Goal: Task Accomplishment & Management: Complete application form

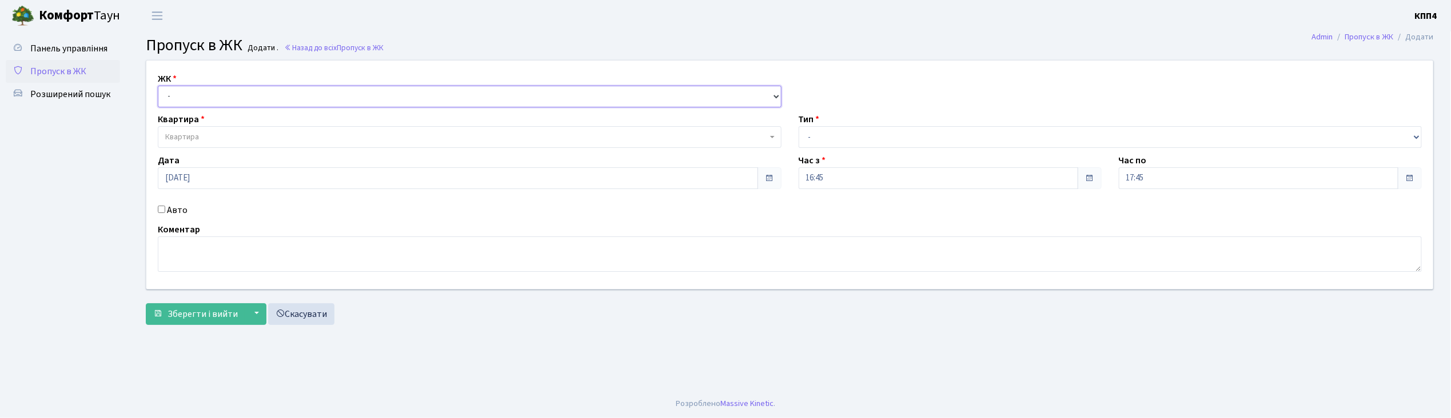
click at [183, 99] on select "- КТ, вул. Регенераторна, 4 КТ2, просп. Соборності, 17 КТ3, вул. Березнева, 16 …" at bounding box center [470, 97] width 624 height 22
select select "271"
click at [158, 86] on select "- КТ, вул. Регенераторна, 4 КТ2, просп. Соборності, 17 КТ3, вул. Березнева, 16 …" at bounding box center [470, 97] width 624 height 22
select select
click at [177, 135] on span "Квартира" at bounding box center [182, 136] width 34 height 11
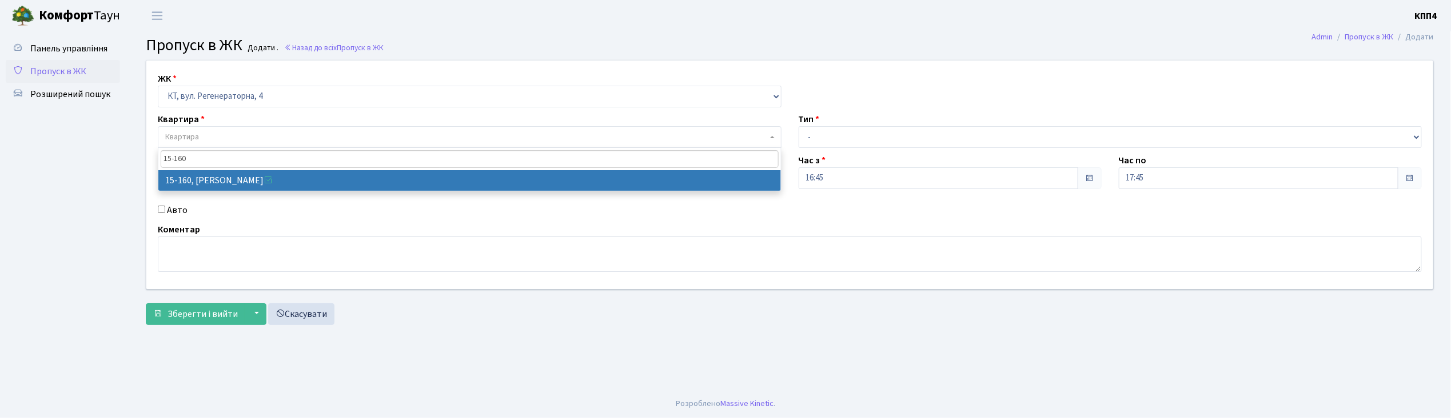
type input "15-160"
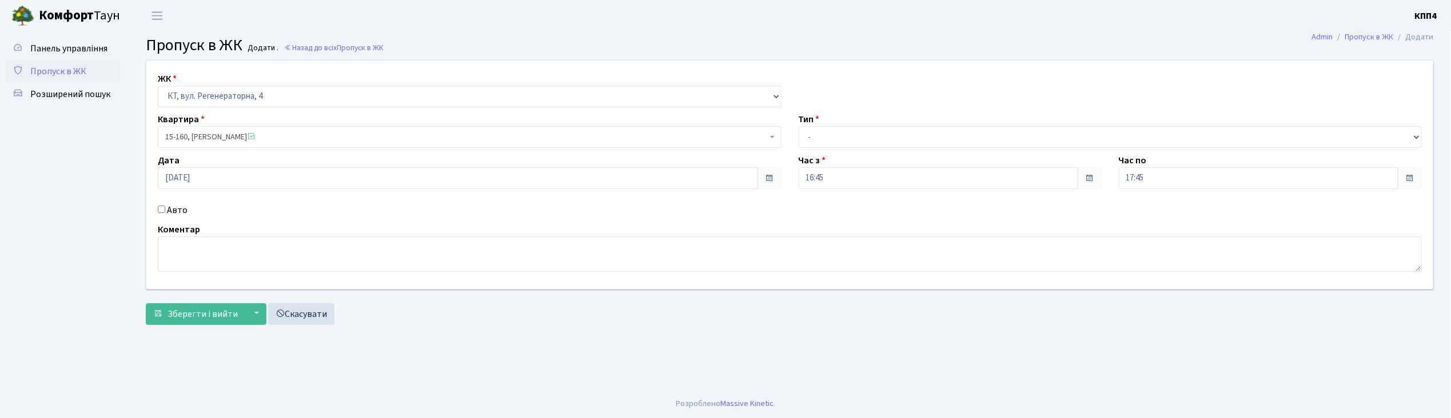
select select "8935"
click at [840, 130] on select "- Доставка Таксі Гості Сервіс" at bounding box center [1110, 137] width 624 height 22
select select "3"
click at [798, 126] on select "- Доставка Таксі Гості Сервіс" at bounding box center [1110, 137] width 624 height 22
click at [204, 316] on span "Зберегти і вийти" at bounding box center [202, 314] width 70 height 13
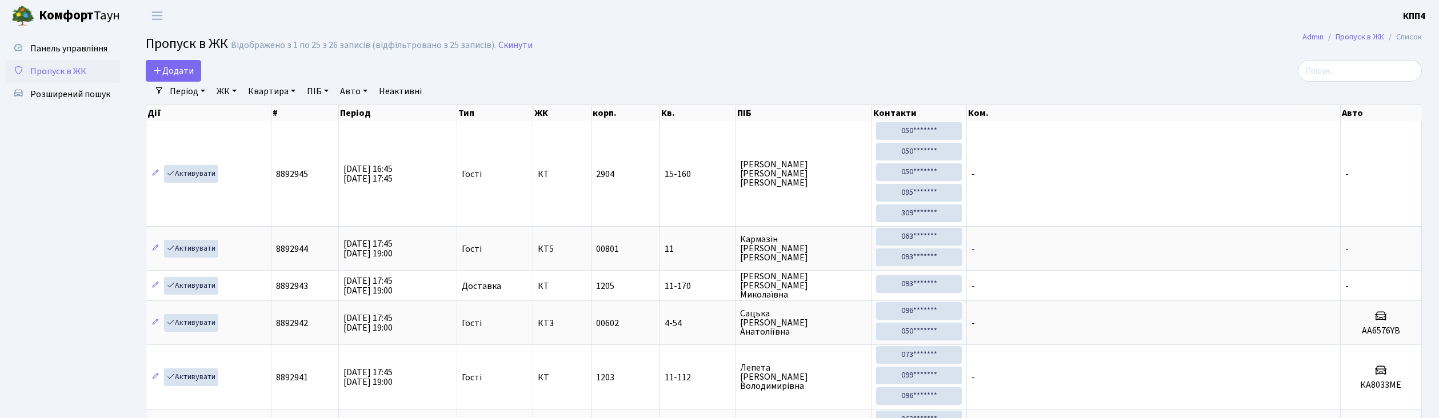
select select "25"
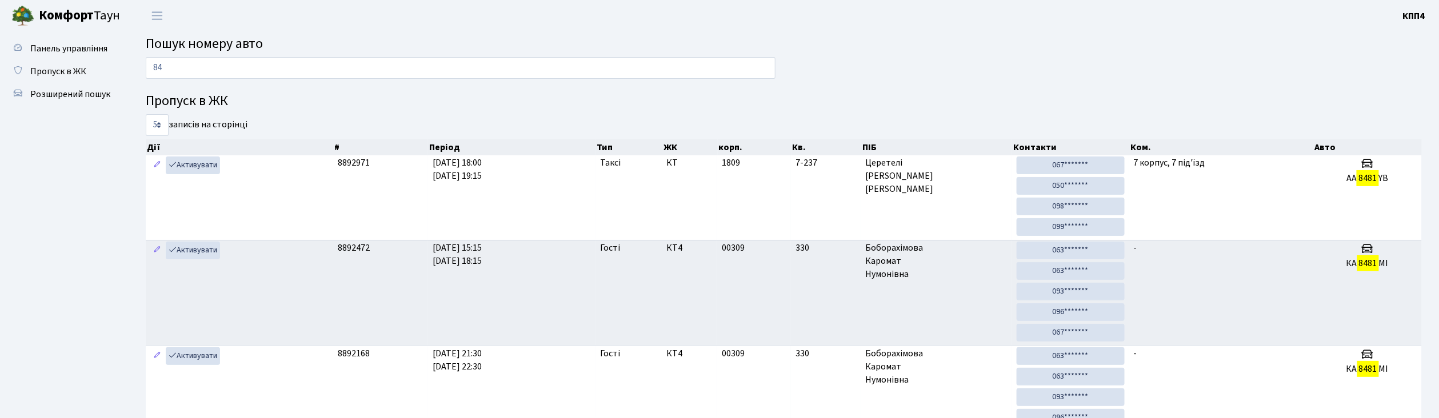
type input "8"
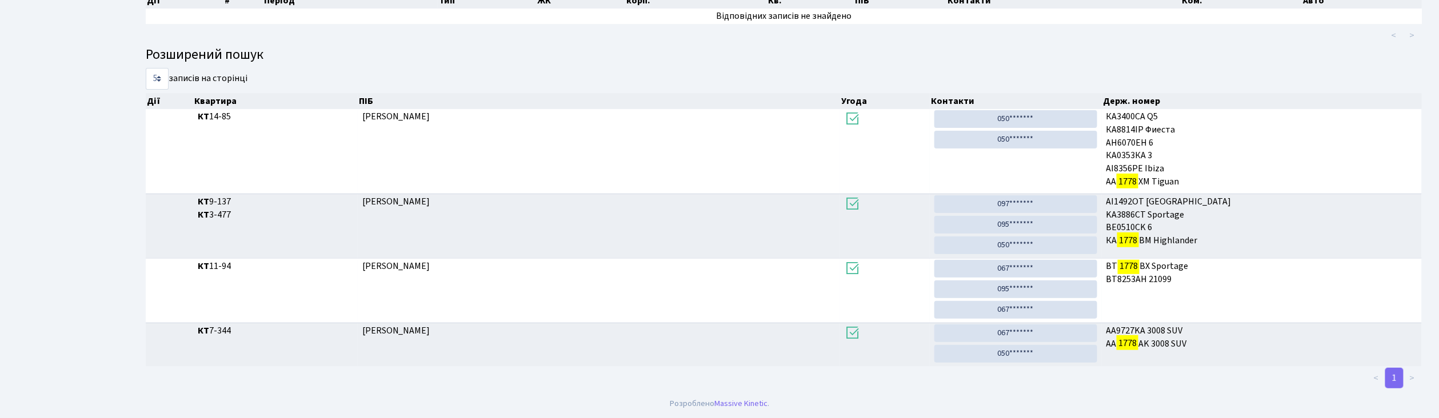
scroll to position [62, 0]
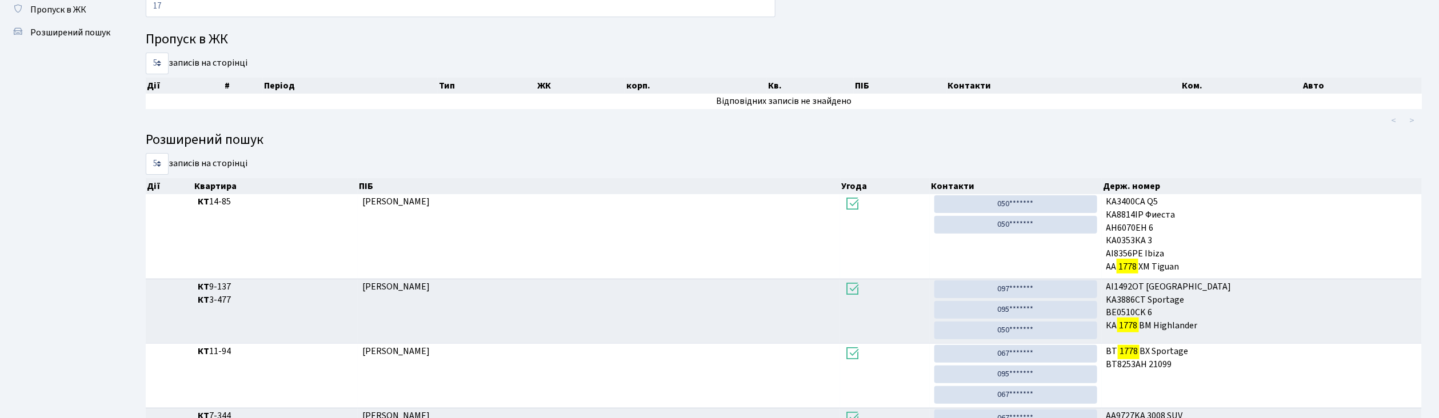
type input "1"
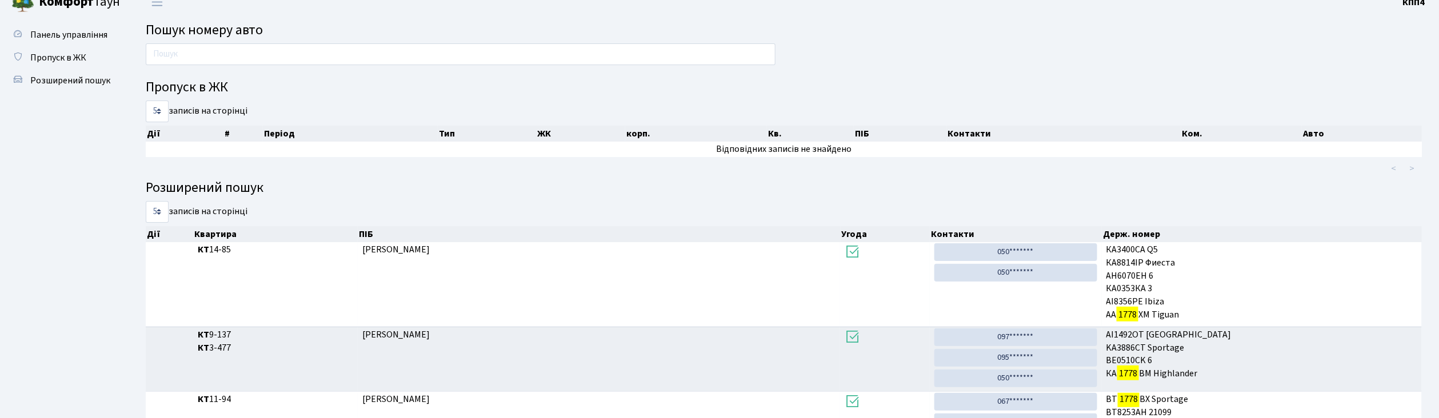
scroll to position [0, 0]
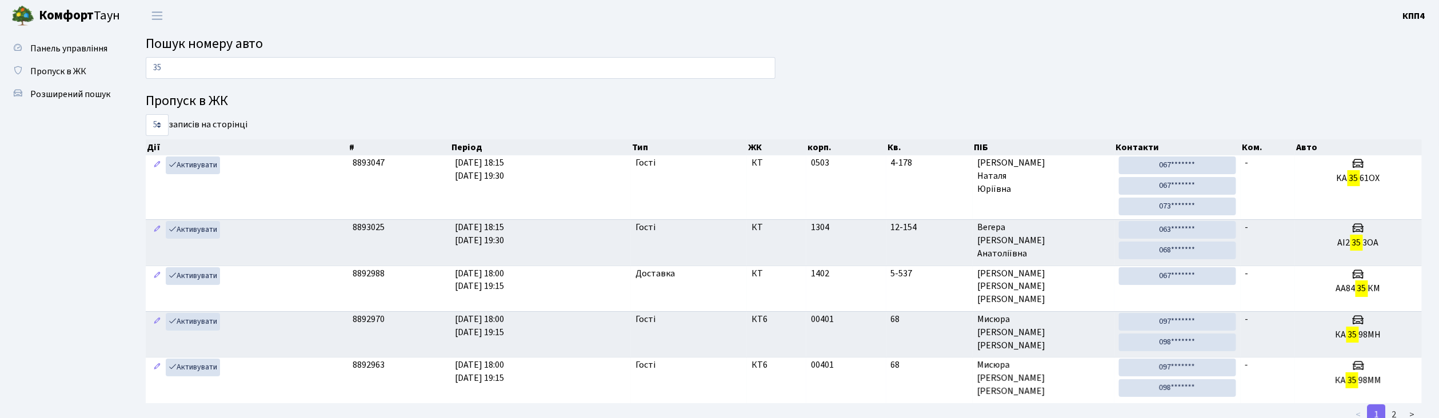
type input "3"
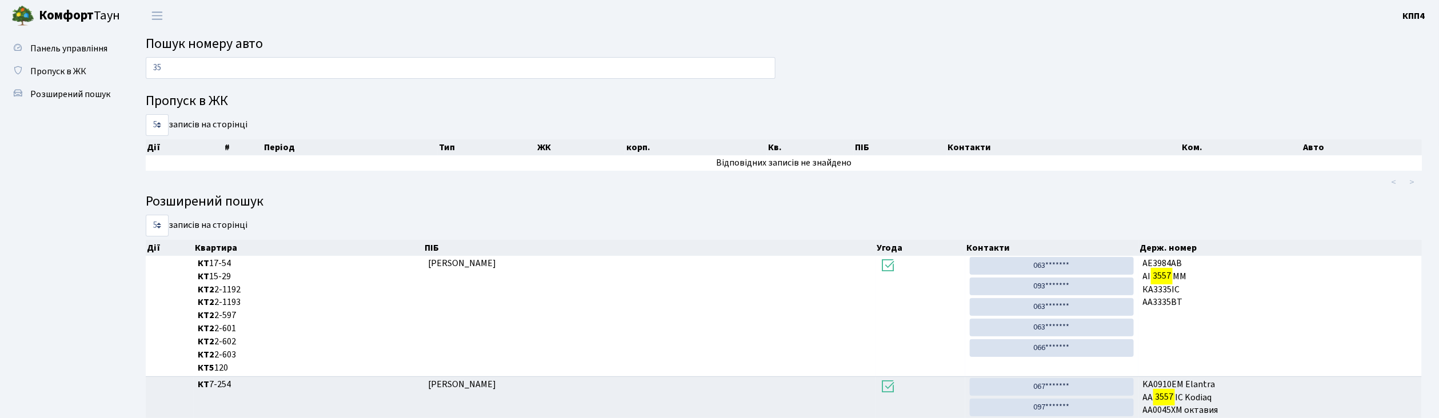
type input "3"
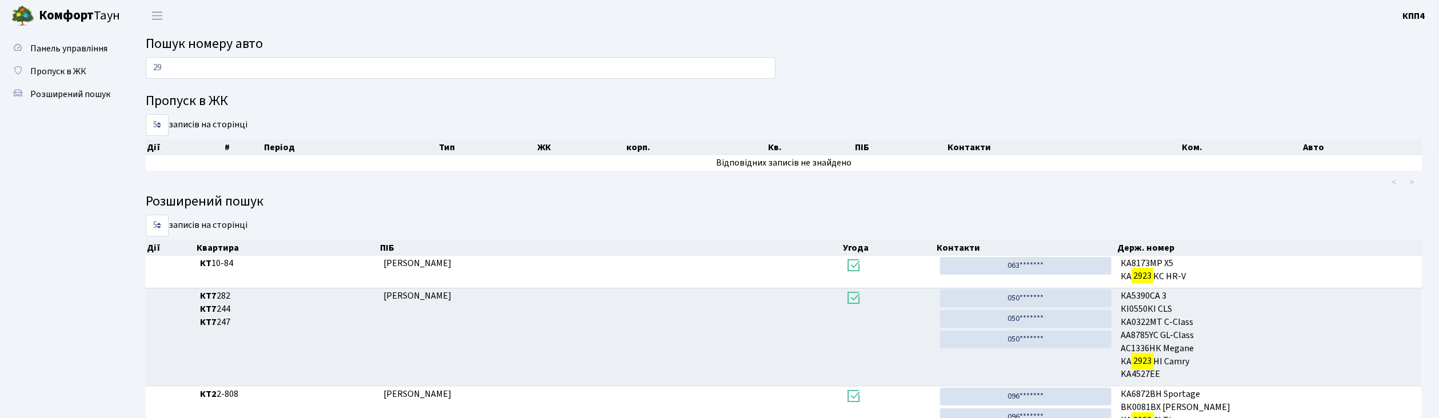
type input "2"
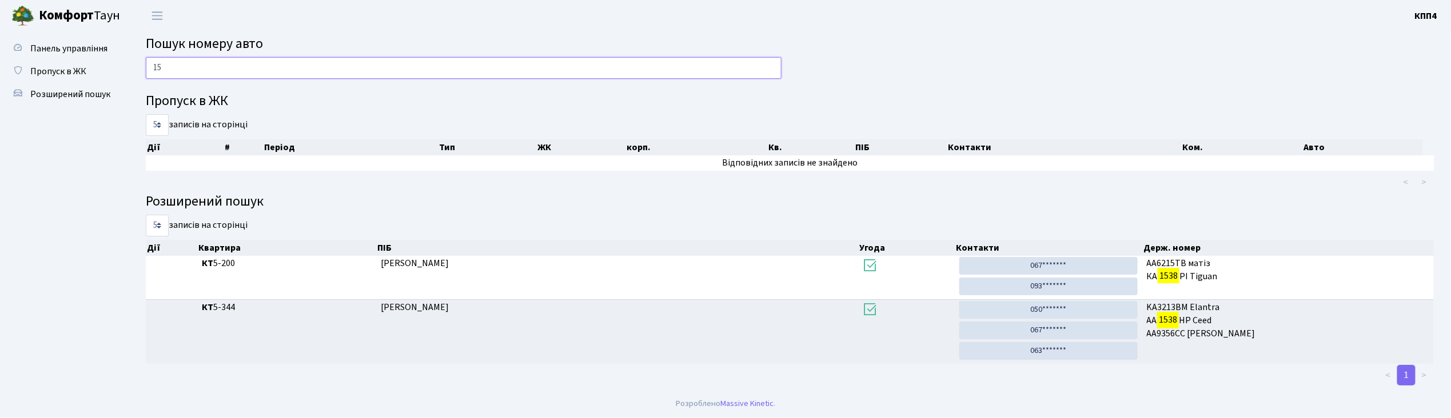
type input "1"
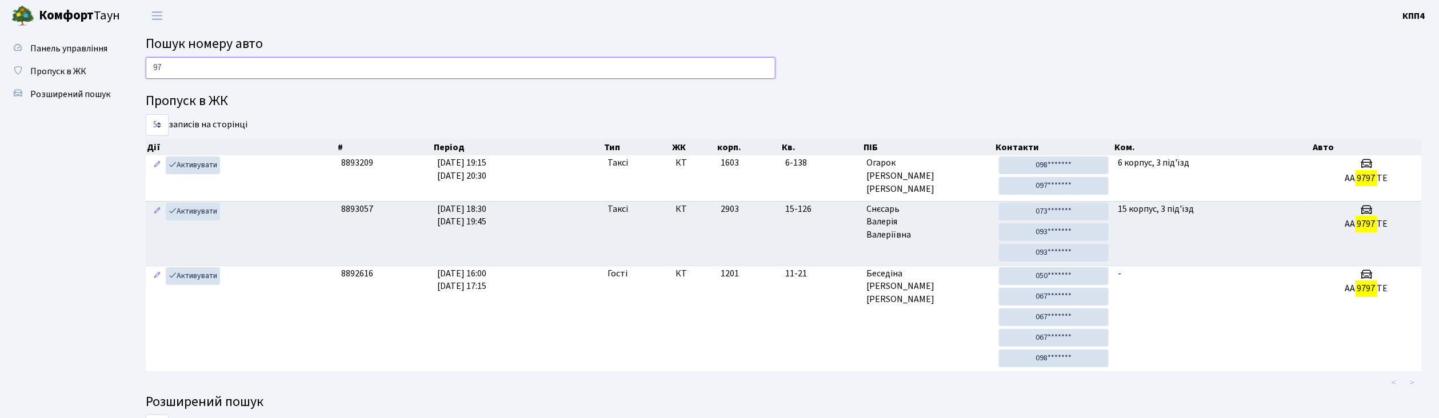
type input "9"
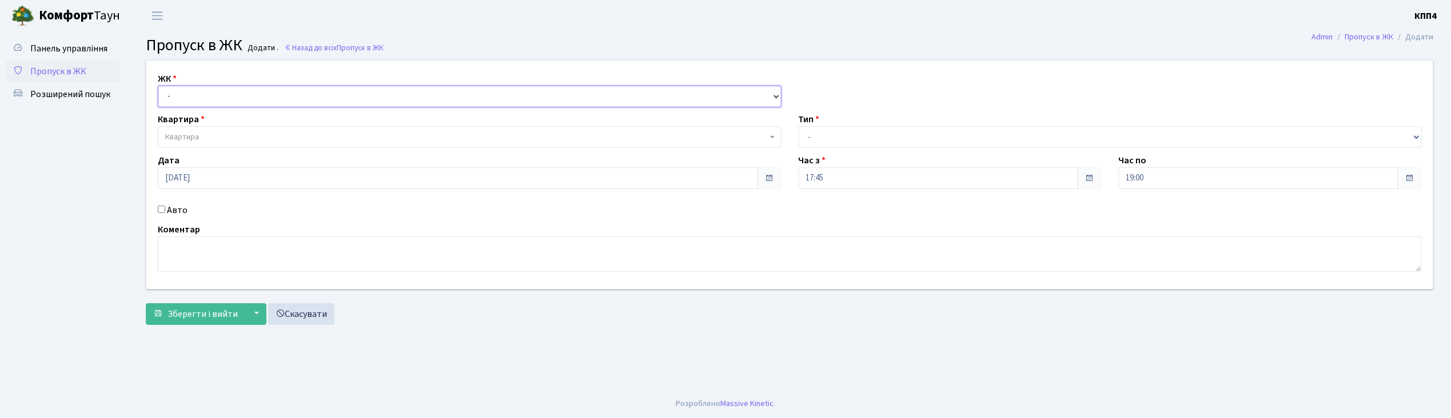
click at [195, 102] on select "- КТ, вул. Регенераторна, 4 КТ2, просп. [STREET_ADDRESS] [STREET_ADDRESS] [PERS…" at bounding box center [470, 97] width 624 height 22
select select "304"
click at [158, 86] on select "- КТ, вул. Регенераторна, 4 КТ2, просп. [STREET_ADDRESS] [STREET_ADDRESS] [PERS…" at bounding box center [470, 97] width 624 height 22
select select
click at [195, 137] on span "Квартира" at bounding box center [182, 136] width 34 height 11
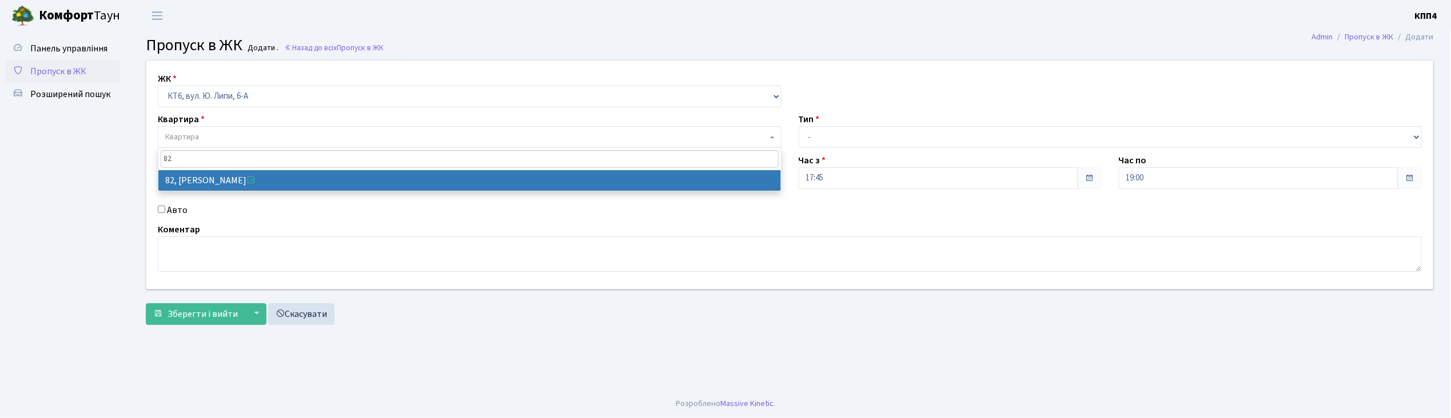
type input "82"
select select "17174"
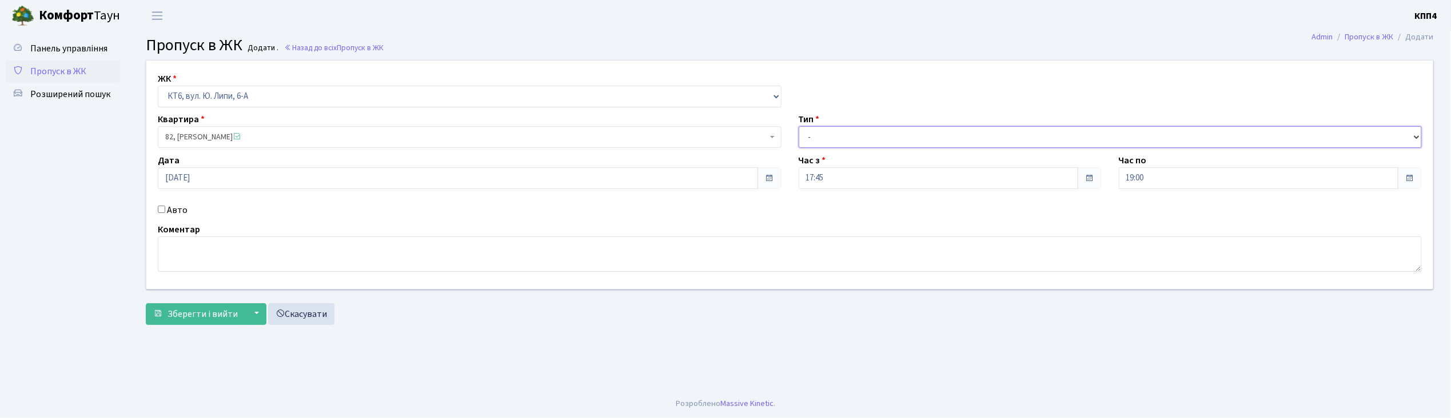
click at [849, 135] on select "- Доставка Таксі Гості Сервіс" at bounding box center [1110, 137] width 624 height 22
select select "1"
click at [798, 126] on select "- Доставка Таксі Гості Сервіс" at bounding box center [1110, 137] width 624 height 22
click at [235, 259] on textarea at bounding box center [790, 254] width 1264 height 35
type textarea "К"
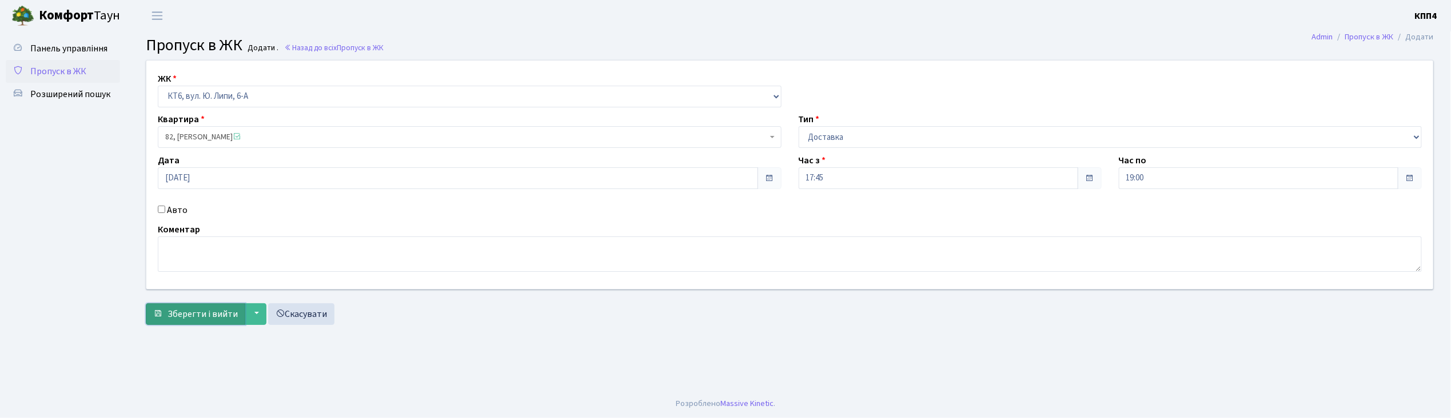
click at [186, 322] on button "Зберегти і вийти" at bounding box center [195, 314] width 99 height 22
click at [161, 210] on input "Авто" at bounding box center [161, 209] width 7 height 7
checkbox input "true"
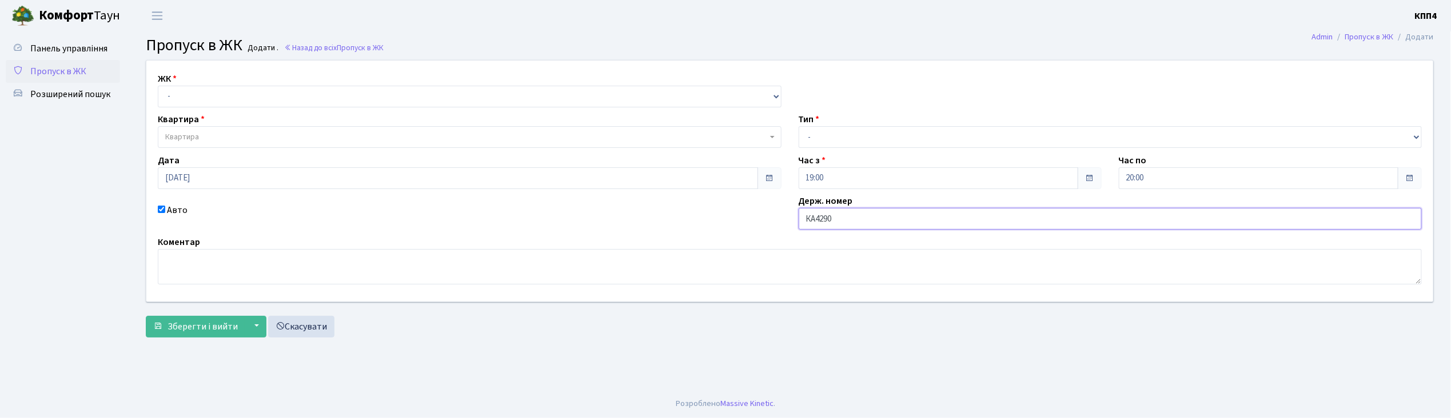
type input "КА4290ТЕ"
click at [211, 94] on select "- КТ, вул. Регенераторна, 4 КТ2, просп. Соборності, 17 КТ3, вул. Березнева, 16 …" at bounding box center [470, 97] width 624 height 22
select select "271"
click at [158, 86] on select "- КТ, вул. Регенераторна, 4 КТ2, просп. Соборності, 17 КТ3, вул. Березнева, 16 …" at bounding box center [470, 97] width 624 height 22
select select
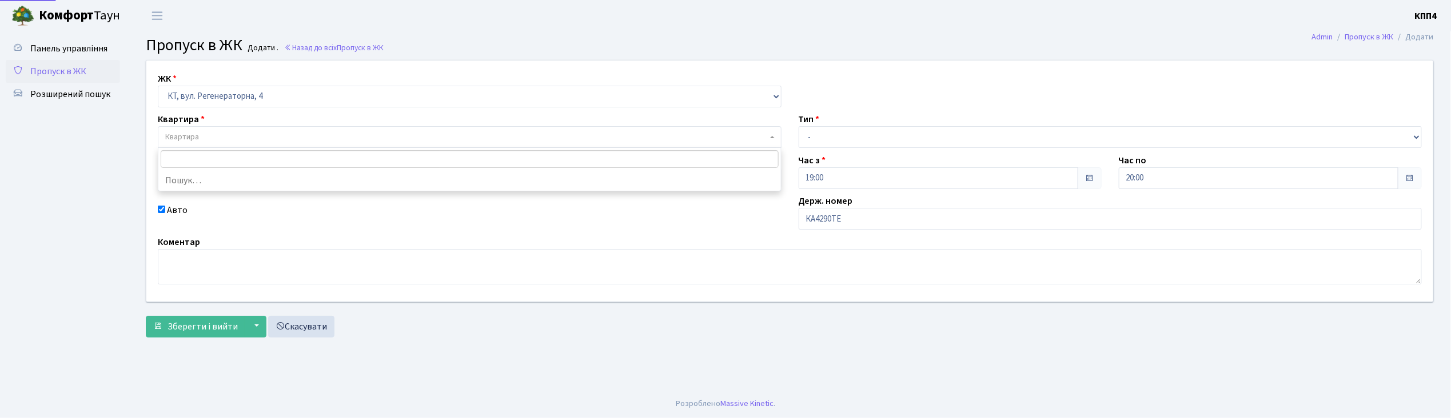
click at [213, 142] on span "Квартира" at bounding box center [466, 136] width 602 height 11
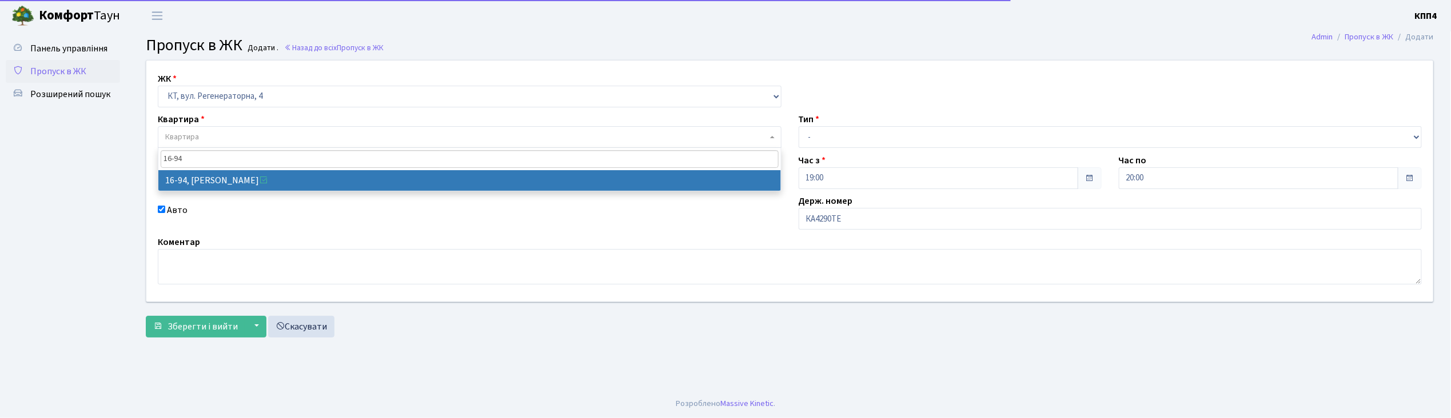
type input "16-94"
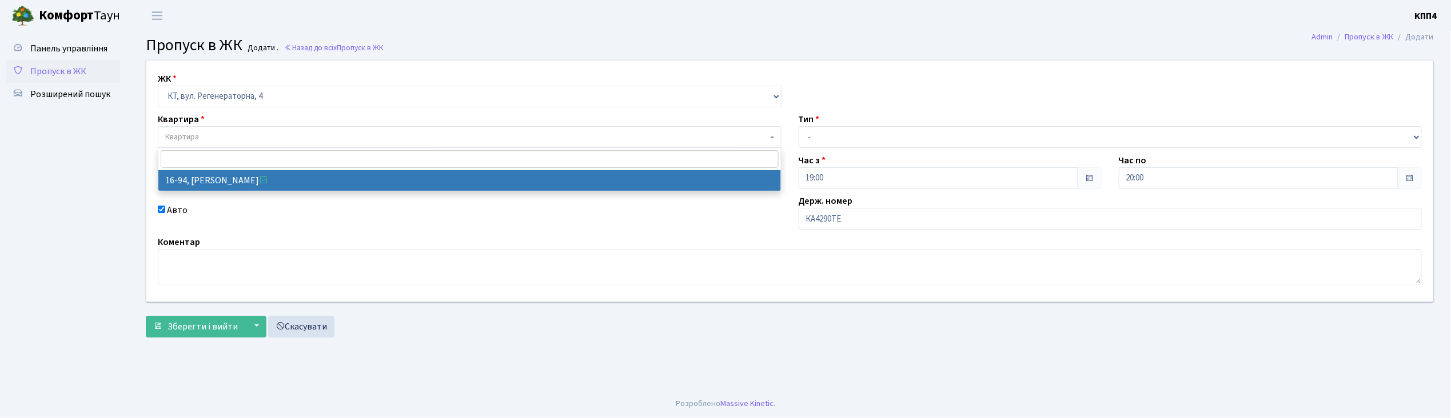
select select "8655"
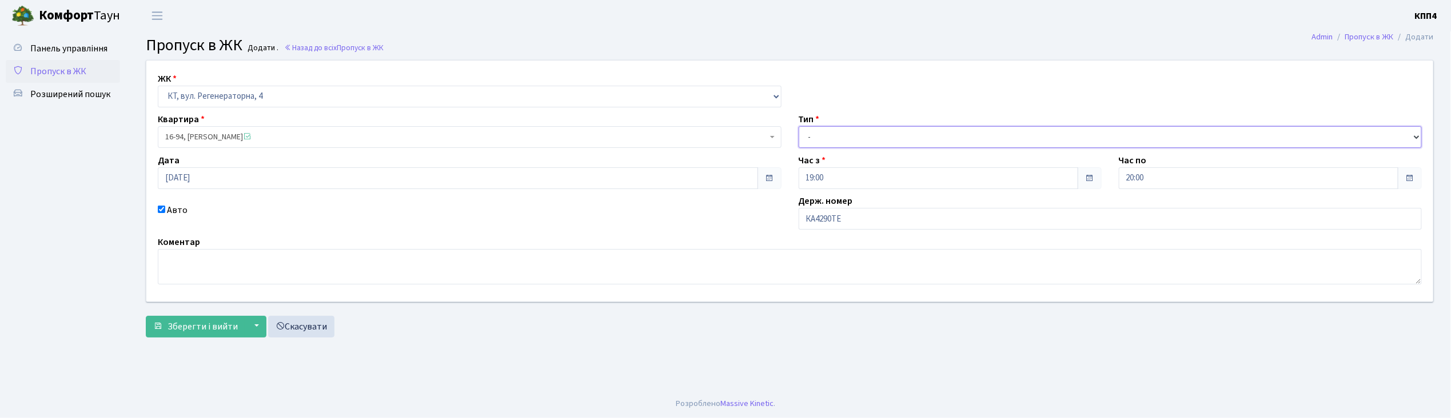
click at [823, 133] on select "- Доставка Таксі Гості Сервіс" at bounding box center [1110, 137] width 624 height 22
select select "2"
click at [798, 126] on select "- Доставка Таксі Гості Сервіс" at bounding box center [1110, 137] width 624 height 22
click at [207, 327] on span "Зберегти і вийти" at bounding box center [202, 327] width 70 height 13
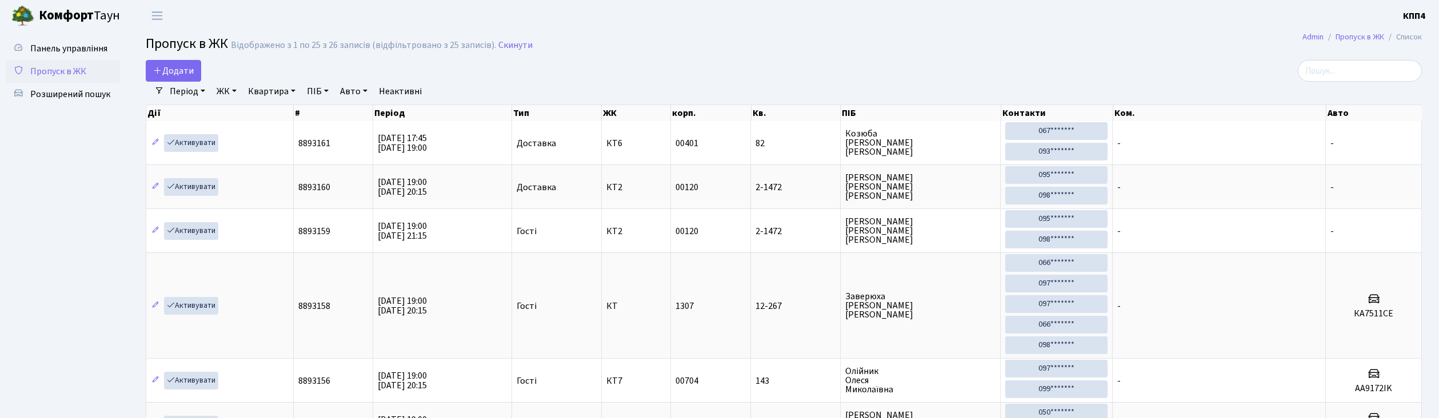
select select "25"
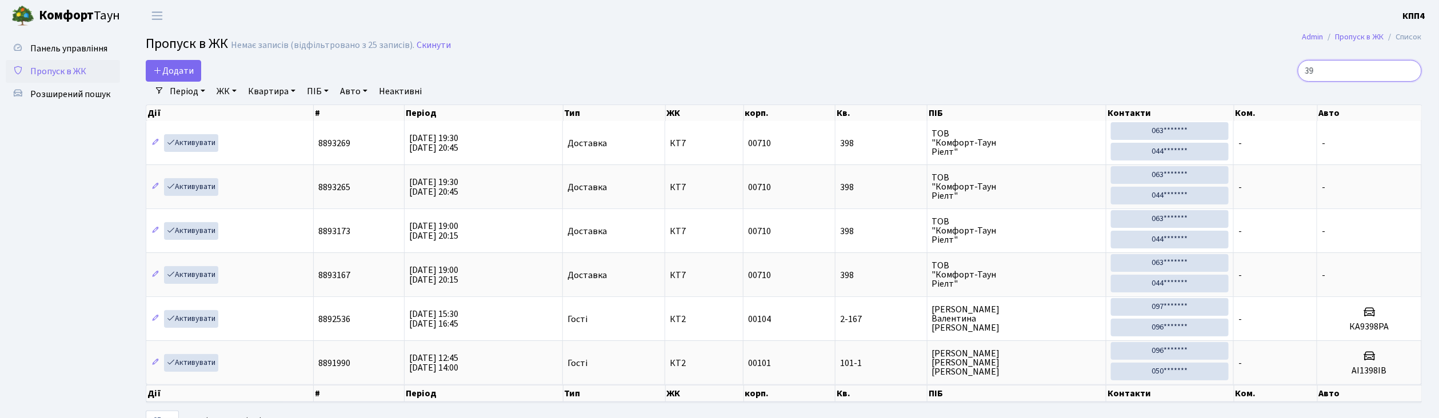
type input "3"
